Goal: Task Accomplishment & Management: Manage account settings

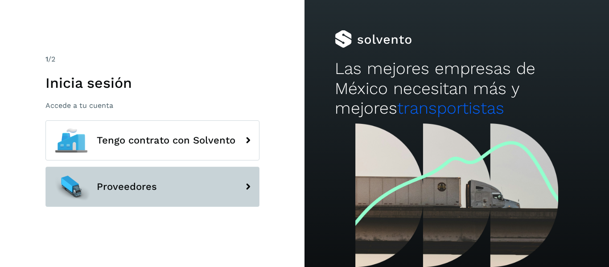
click at [175, 180] on button "Proveedores" at bounding box center [152, 187] width 214 height 40
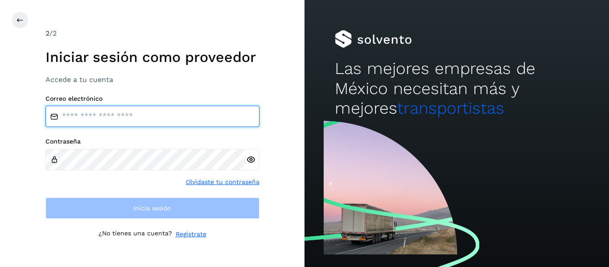
click at [141, 116] on input "email" at bounding box center [152, 116] width 214 height 21
type input "**********"
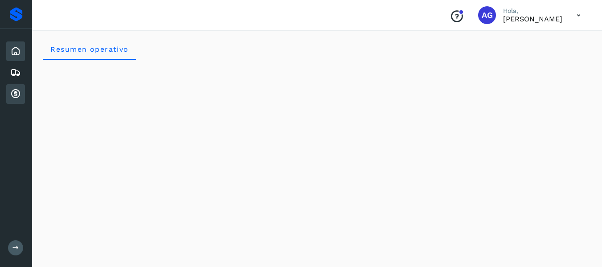
click at [18, 88] on div "Cuentas por cobrar" at bounding box center [15, 94] width 19 height 20
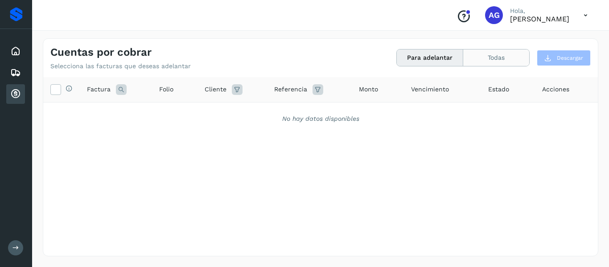
click at [471, 56] on button "Todas" at bounding box center [496, 57] width 66 height 16
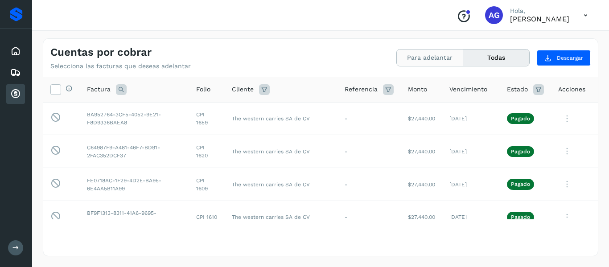
click at [424, 58] on button "Para adelantar" at bounding box center [430, 57] width 66 height 16
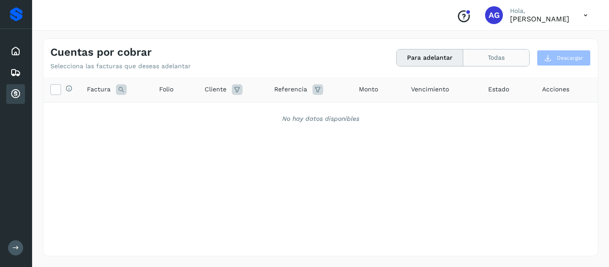
click at [488, 55] on button "Todas" at bounding box center [496, 57] width 66 height 16
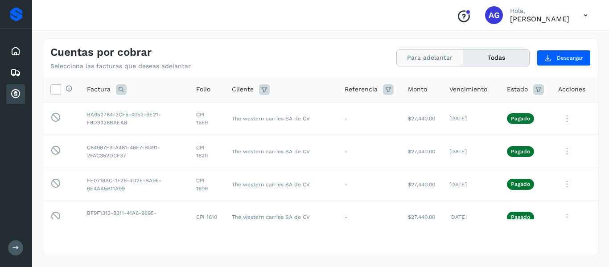
click at [410, 59] on button "Para adelantar" at bounding box center [430, 57] width 66 height 16
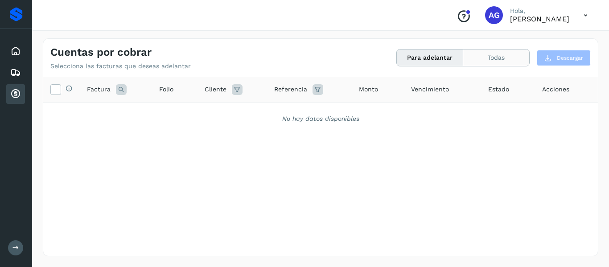
click at [485, 55] on button "Todas" at bounding box center [496, 57] width 66 height 16
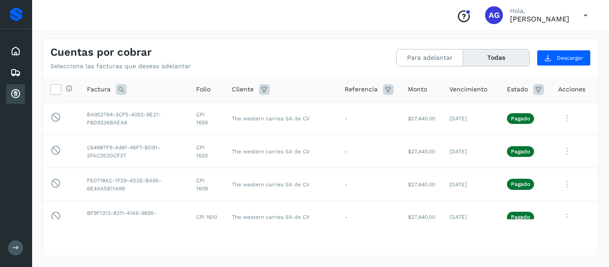
click at [416, 49] on div "Para adelantar Todas" at bounding box center [462, 57] width 133 height 17
click at [416, 56] on button "Para adelantar" at bounding box center [430, 57] width 66 height 16
